Goal: Task Accomplishment & Management: Manage account settings

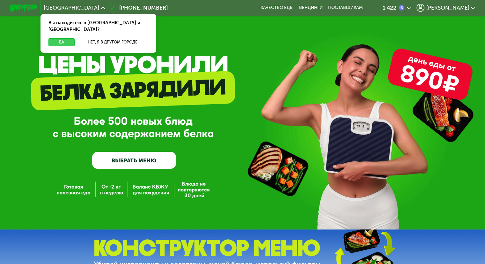
click at [60, 38] on button "Да" at bounding box center [62, 42] width 26 height 8
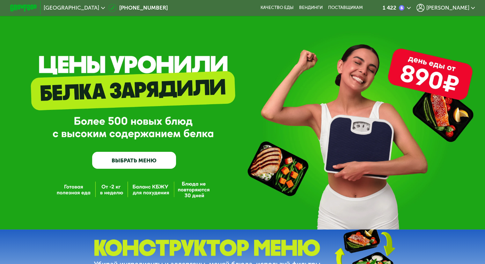
click at [463, 7] on span "[PERSON_NAME]" at bounding box center [447, 7] width 43 height 5
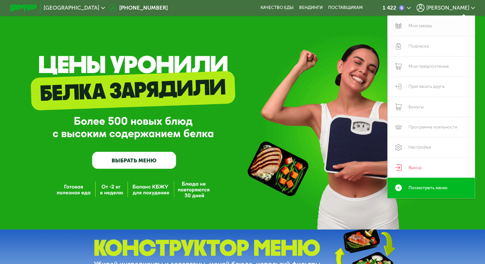
click at [431, 26] on link "Мои заказы" at bounding box center [432, 26] width 88 height 20
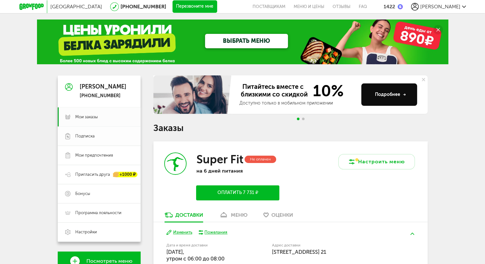
click at [97, 137] on span "Подписка" at bounding box center [104, 136] width 58 height 6
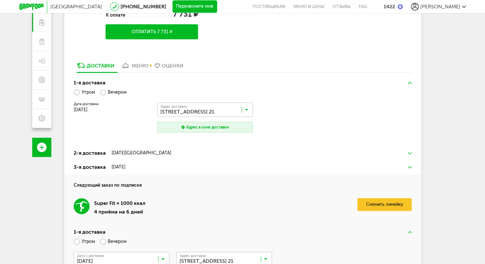
scroll to position [81, 0]
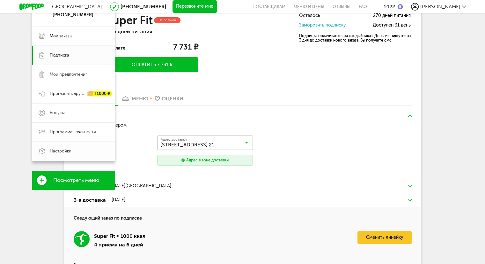
click at [52, 150] on span "Настройки" at bounding box center [61, 151] width 22 height 6
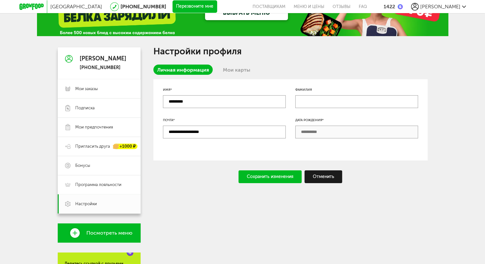
scroll to position [17, 0]
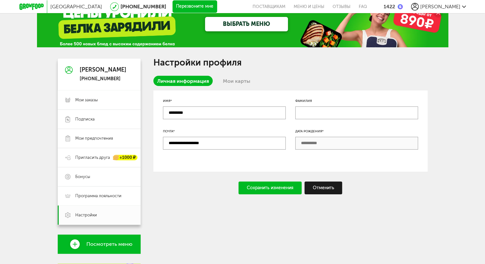
click at [233, 79] on link "Мои карты" at bounding box center [236, 81] width 35 height 10
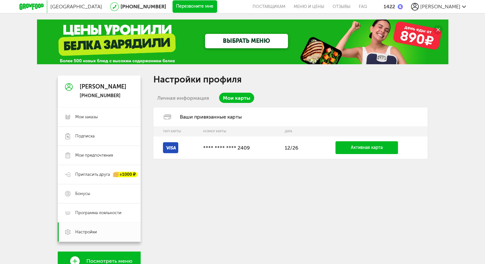
click at [350, 148] on link "Активная карта" at bounding box center [367, 147] width 63 height 13
click at [367, 147] on link "Активная карта" at bounding box center [367, 147] width 63 height 13
click at [357, 147] on link "Активная карта" at bounding box center [367, 147] width 63 height 13
click at [203, 147] on td "**** **** **** 2409" at bounding box center [241, 147] width 82 height 22
click at [233, 145] on p "**** **** **** 2409" at bounding box center [240, 148] width 75 height 6
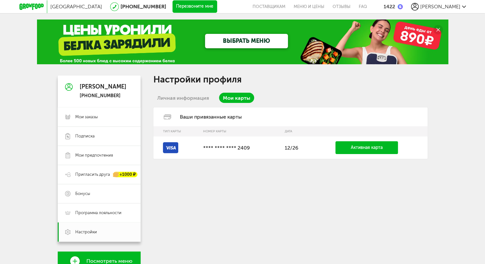
click at [161, 148] on td at bounding box center [176, 147] width 47 height 22
click at [164, 148] on rect at bounding box center [170, 147] width 15 height 11
click at [88, 116] on span "Мои заказы" at bounding box center [86, 117] width 23 height 6
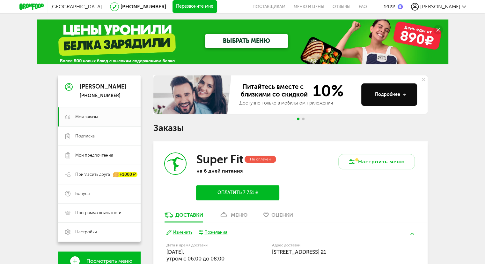
click at [423, 79] on use at bounding box center [423, 79] width 3 height 3
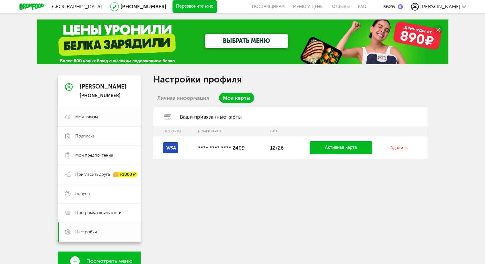
click at [87, 117] on span "Мои заказы" at bounding box center [86, 117] width 23 height 6
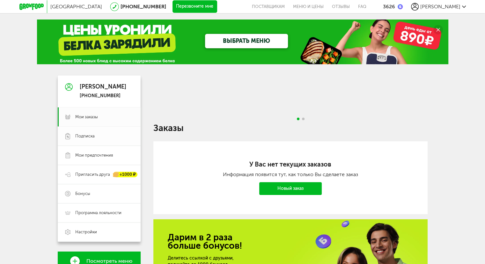
click at [86, 137] on span "Подписка" at bounding box center [84, 136] width 19 height 6
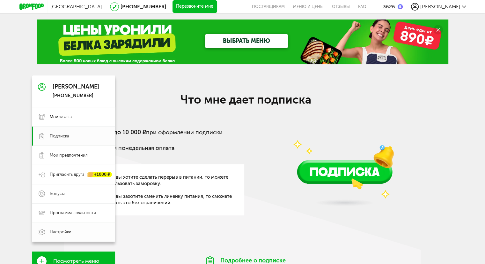
click at [56, 232] on span "Настройки" at bounding box center [61, 232] width 22 height 6
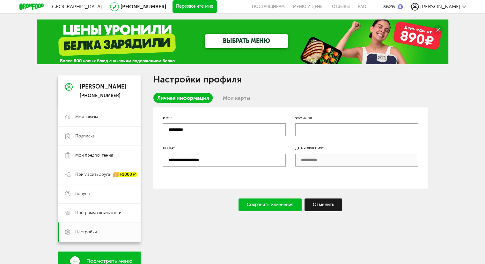
click at [228, 96] on link "Мои карты" at bounding box center [236, 98] width 35 height 10
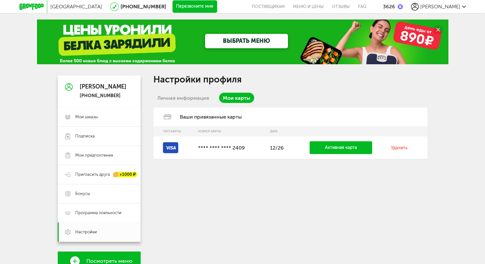
click at [403, 148] on link "Удалить" at bounding box center [399, 147] width 17 height 5
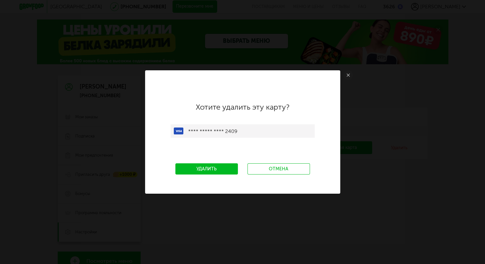
click at [223, 169] on link "Удалить" at bounding box center [207, 168] width 63 height 11
